Goal: Information Seeking & Learning: Learn about a topic

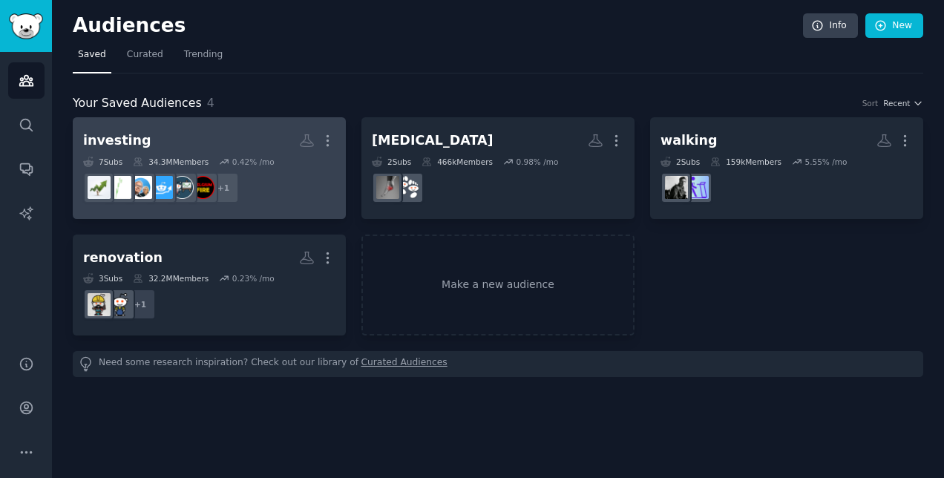
click at [240, 126] on link "investing More 7 Sub s 34.3M Members 0.42 % /mo r/personalfinance + 1" at bounding box center [209, 168] width 273 height 102
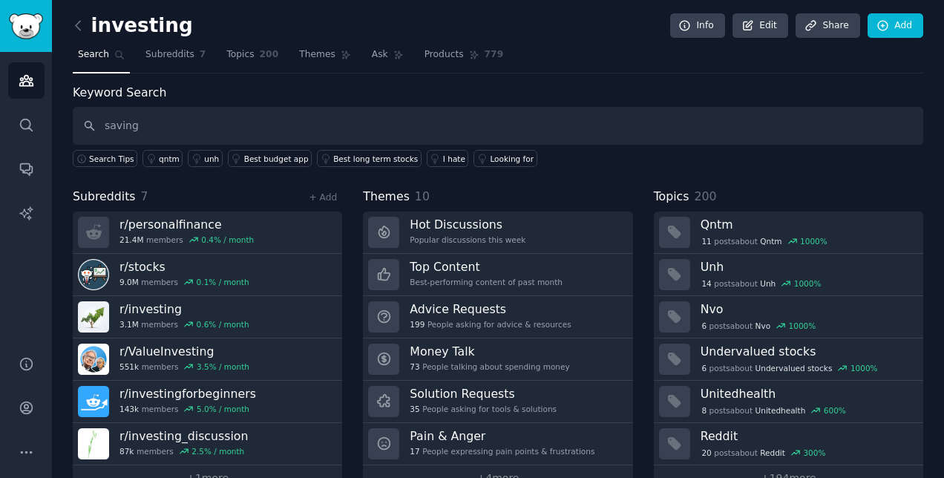
type input "saving"
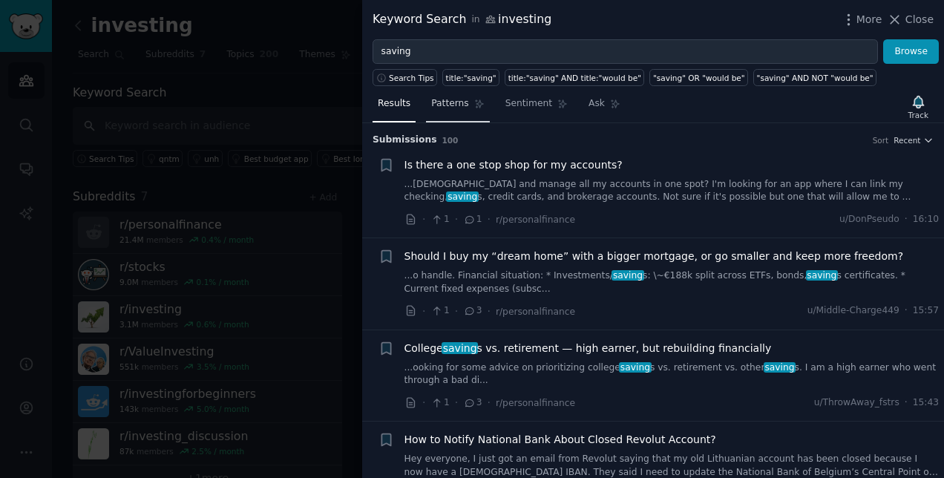
click at [441, 105] on span "Patterns" at bounding box center [449, 103] width 37 height 13
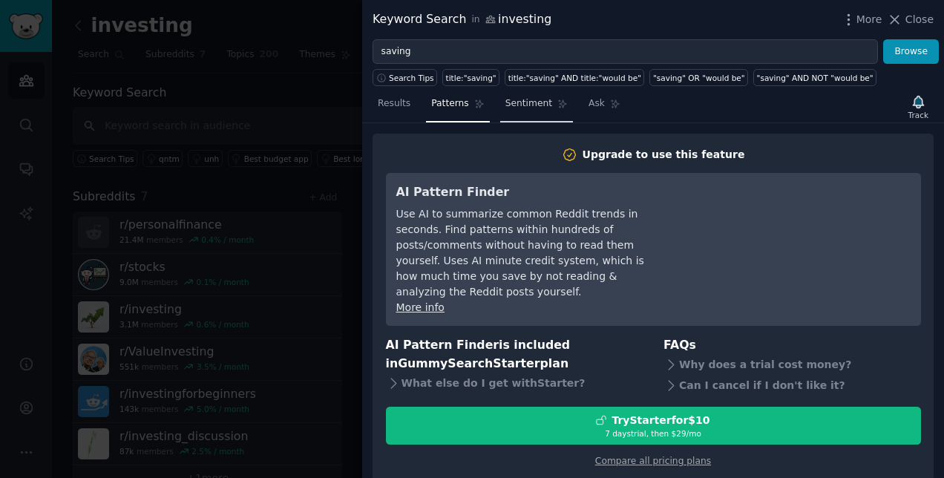
click at [526, 102] on span "Sentiment" at bounding box center [528, 103] width 47 height 13
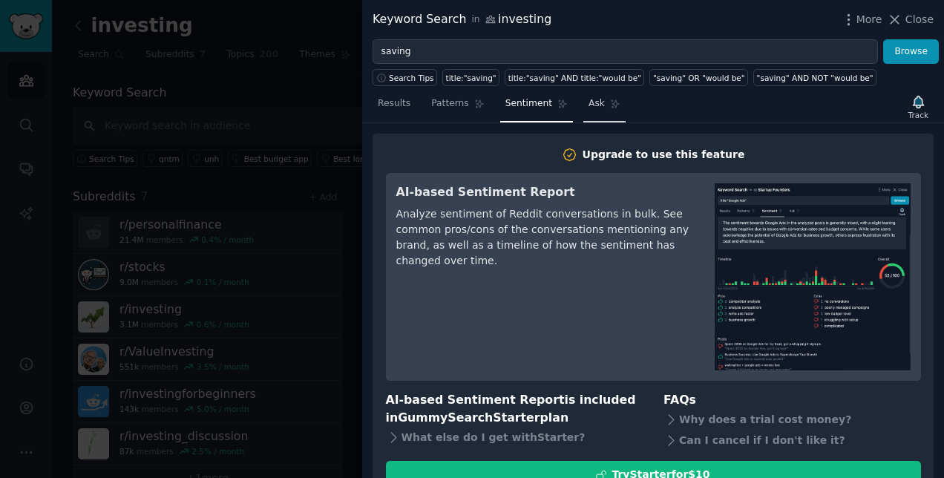
click at [588, 105] on span "Ask" at bounding box center [596, 103] width 16 height 13
